Goal: Task Accomplishment & Management: Manage account settings

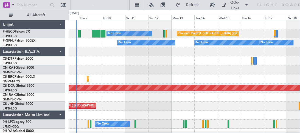
click at [121, 66] on div "Planned Maint [GEOGRAPHIC_DATA] ([GEOGRAPHIC_DATA]) No Crew No Crew No Crew No …" at bounding box center [184, 95] width 231 height 150
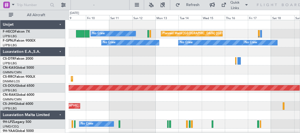
click at [154, 65] on div at bounding box center [184, 61] width 231 height 9
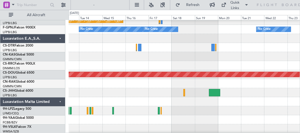
click at [72, 52] on div at bounding box center [184, 56] width 231 height 9
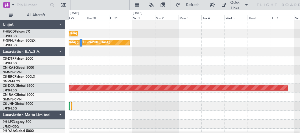
click at [131, 71] on div "Planned Maint [GEOGRAPHIC_DATA] ([GEOGRAPHIC_DATA]) Planned Maint [GEOGRAPHIC_D…" at bounding box center [184, 95] width 231 height 150
click at [87, 50] on div at bounding box center [184, 52] width 231 height 9
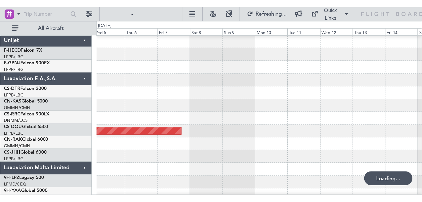
scroll to position [0, 0]
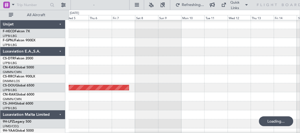
click at [99, 49] on div at bounding box center [184, 51] width 231 height 9
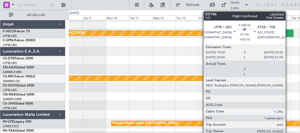
click at [288, 31] on div at bounding box center [290, 33] width 8 height 7
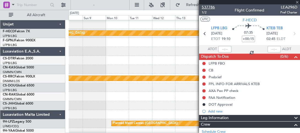
click at [208, 8] on span "537786" at bounding box center [208, 7] width 13 height 6
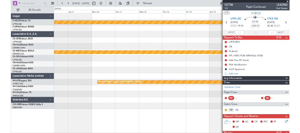
scroll to position [0, 0]
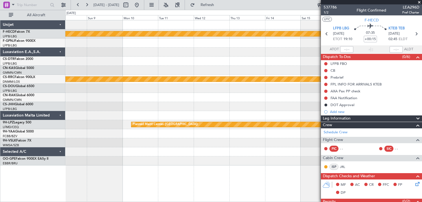
click at [105, 45] on div "Planned Maint [GEOGRAPHIC_DATA] ([GEOGRAPHIC_DATA]) Planned Maint [GEOGRAPHIC_D…" at bounding box center [243, 92] width 356 height 145
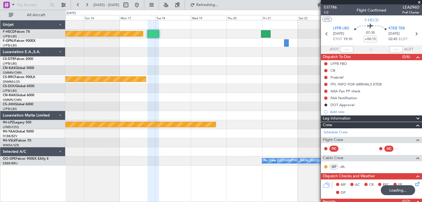
click at [160, 54] on div at bounding box center [243, 52] width 356 height 9
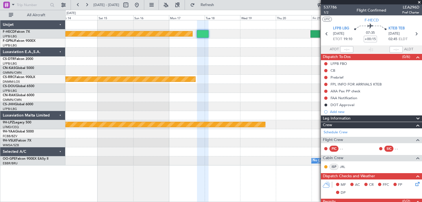
click at [219, 59] on div at bounding box center [243, 61] width 356 height 9
click at [161, 57] on div at bounding box center [243, 61] width 356 height 9
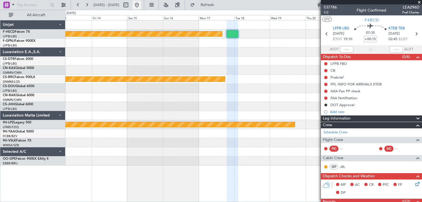
click at [141, 6] on button at bounding box center [136, 5] width 9 height 9
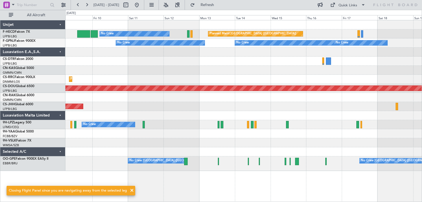
click at [163, 59] on div "Planned Maint [GEOGRAPHIC_DATA] ([GEOGRAPHIC_DATA]) No Crew No Crew No Crew No …" at bounding box center [243, 95] width 356 height 150
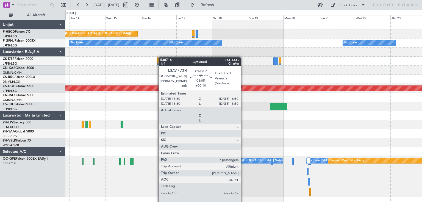
click at [279, 58] on div at bounding box center [243, 61] width 356 height 9
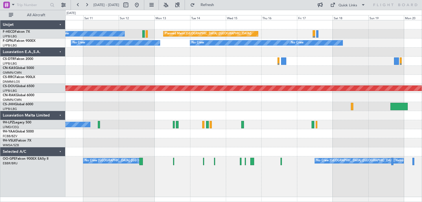
click at [164, 44] on div "No Crew No Crew No Crew No Crew Unplanned Maint [GEOGRAPHIC_DATA] ([GEOGRAPHIC_…" at bounding box center [243, 42] width 356 height 9
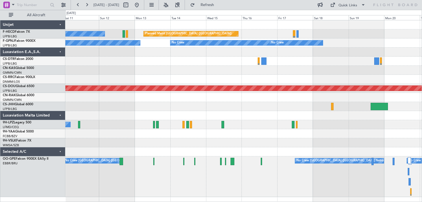
click at [136, 49] on div at bounding box center [243, 52] width 356 height 9
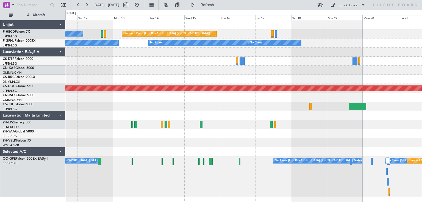
click at [164, 59] on div "Planned Maint [GEOGRAPHIC_DATA] ([GEOGRAPHIC_DATA]) No Crew No Crew No Crew No …" at bounding box center [243, 108] width 356 height 177
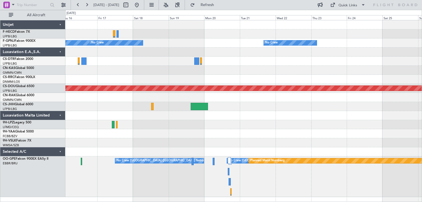
click at [196, 66] on div "Planned Maint [GEOGRAPHIC_DATA] ([GEOGRAPHIC_DATA]) Planned Maint [GEOGRAPHIC_D…" at bounding box center [243, 108] width 356 height 177
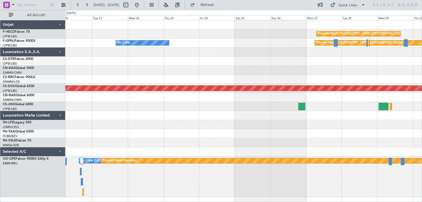
click at [201, 72] on div at bounding box center [243, 70] width 356 height 9
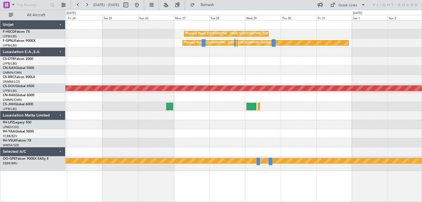
click at [181, 74] on div "Planned Maint [GEOGRAPHIC_DATA] ([GEOGRAPHIC_DATA]) Planned Maint [GEOGRAPHIC_D…" at bounding box center [243, 95] width 356 height 150
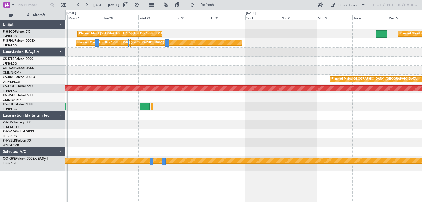
click at [219, 79] on div "Planned Maint [GEOGRAPHIC_DATA] ([GEOGRAPHIC_DATA])" at bounding box center [243, 79] width 356 height 9
click at [210, 79] on div "Planned Maint [GEOGRAPHIC_DATA] ([GEOGRAPHIC_DATA])" at bounding box center [243, 79] width 356 height 9
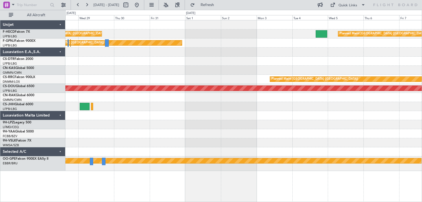
click at [268, 66] on div at bounding box center [243, 70] width 356 height 9
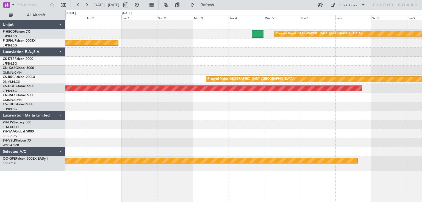
click at [237, 68] on div at bounding box center [243, 70] width 356 height 9
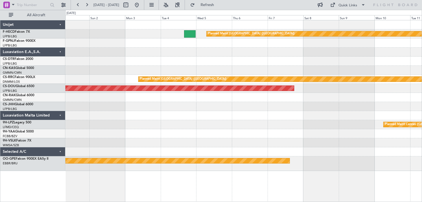
click at [208, 69] on div at bounding box center [243, 70] width 356 height 9
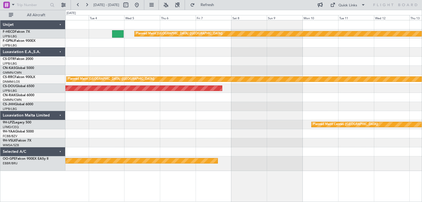
click at [216, 71] on div at bounding box center [243, 70] width 356 height 9
click at [223, 71] on div at bounding box center [243, 70] width 356 height 9
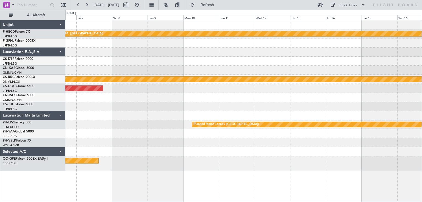
click at [205, 71] on div at bounding box center [243, 70] width 356 height 9
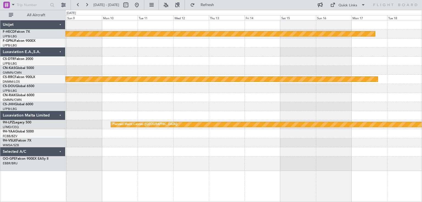
click at [238, 70] on div at bounding box center [243, 70] width 356 height 9
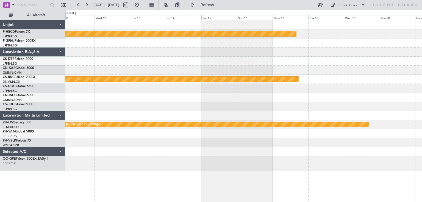
click at [234, 68] on div at bounding box center [243, 70] width 356 height 9
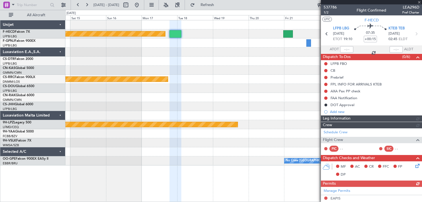
click at [300, 7] on span "537786" at bounding box center [329, 7] width 13 height 6
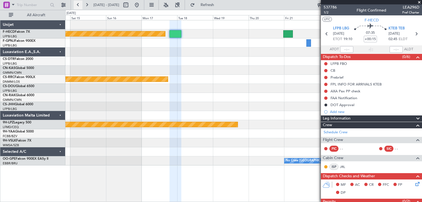
click at [78, 4] on button at bounding box center [78, 5] width 9 height 9
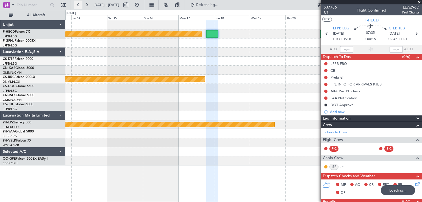
click at [78, 4] on button at bounding box center [78, 5] width 9 height 9
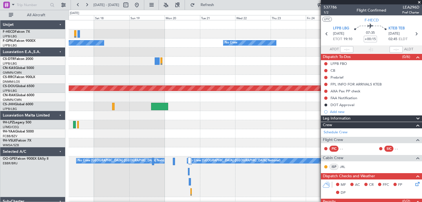
click at [233, 72] on div "Planned Maint [GEOGRAPHIC_DATA] ([GEOGRAPHIC_DATA]) Planned Maint [GEOGRAPHIC_D…" at bounding box center [245, 117] width 353 height 195
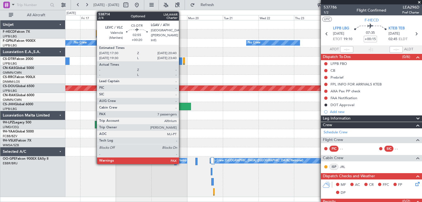
click at [181, 61] on div at bounding box center [179, 60] width 5 height 7
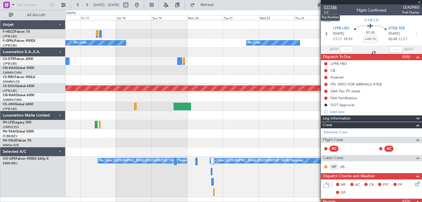
click at [300, 7] on span "537786" at bounding box center [329, 7] width 13 height 6
type input "+00:20"
type input "7"
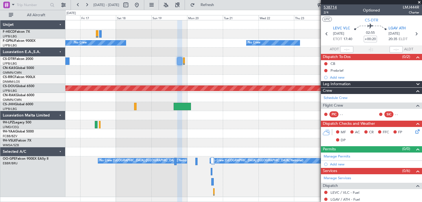
click at [300, 9] on span "538714" at bounding box center [329, 7] width 13 height 6
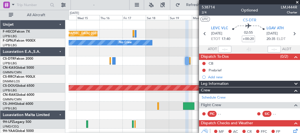
click at [146, 51] on div "Planned Maint [GEOGRAPHIC_DATA] ([GEOGRAPHIC_DATA]) No Crew No Crew No Crew No …" at bounding box center [184, 108] width 231 height 177
click at [143, 66] on div "Planned Maint [GEOGRAPHIC_DATA] ([GEOGRAPHIC_DATA]) No Crew No Crew No Crew No …" at bounding box center [184, 108] width 231 height 177
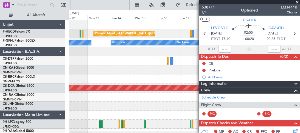
click at [147, 72] on div at bounding box center [184, 70] width 231 height 9
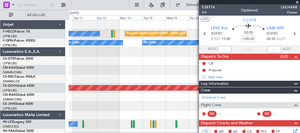
click at [141, 76] on div "Planned Maint [GEOGRAPHIC_DATA] ([GEOGRAPHIC_DATA]) No Crew No Crew No Crew No …" at bounding box center [184, 108] width 231 height 177
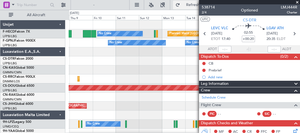
click at [181, 3] on span "Refresh" at bounding box center [192, 5] width 23 height 4
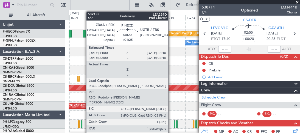
click at [85, 32] on div at bounding box center [87, 33] width 9 height 7
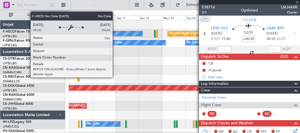
type input "+01:25"
type input "1"
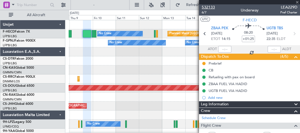
click at [207, 5] on span "532133" at bounding box center [208, 7] width 13 height 6
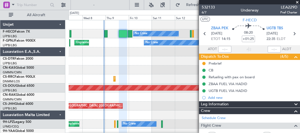
click at [132, 65] on div at bounding box center [184, 61] width 231 height 9
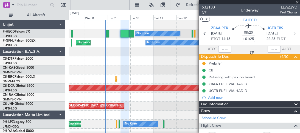
click at [207, 7] on span "532133" at bounding box center [208, 7] width 13 height 6
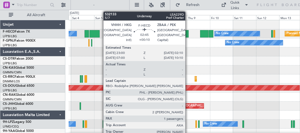
click at [188, 34] on div at bounding box center [187, 33] width 3 height 7
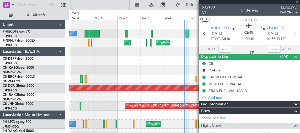
click at [208, 8] on span "532133" at bounding box center [208, 7] width 13 height 6
